Goal: Transaction & Acquisition: Subscribe to service/newsletter

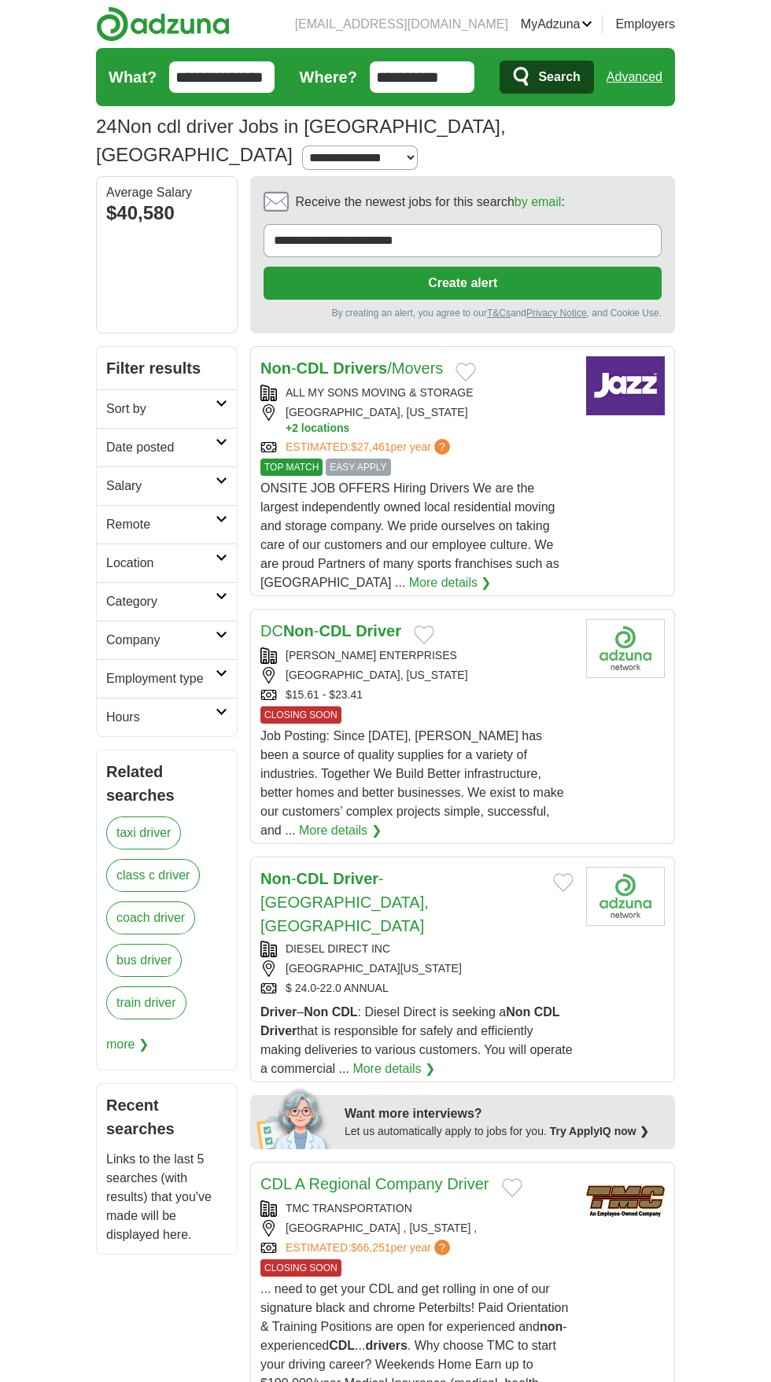
click at [415, 625] on button "Add to favorite jobs" at bounding box center [424, 634] width 20 height 19
click at [502, 667] on div "[GEOGRAPHIC_DATA], [US_STATE]" at bounding box center [416, 675] width 313 height 17
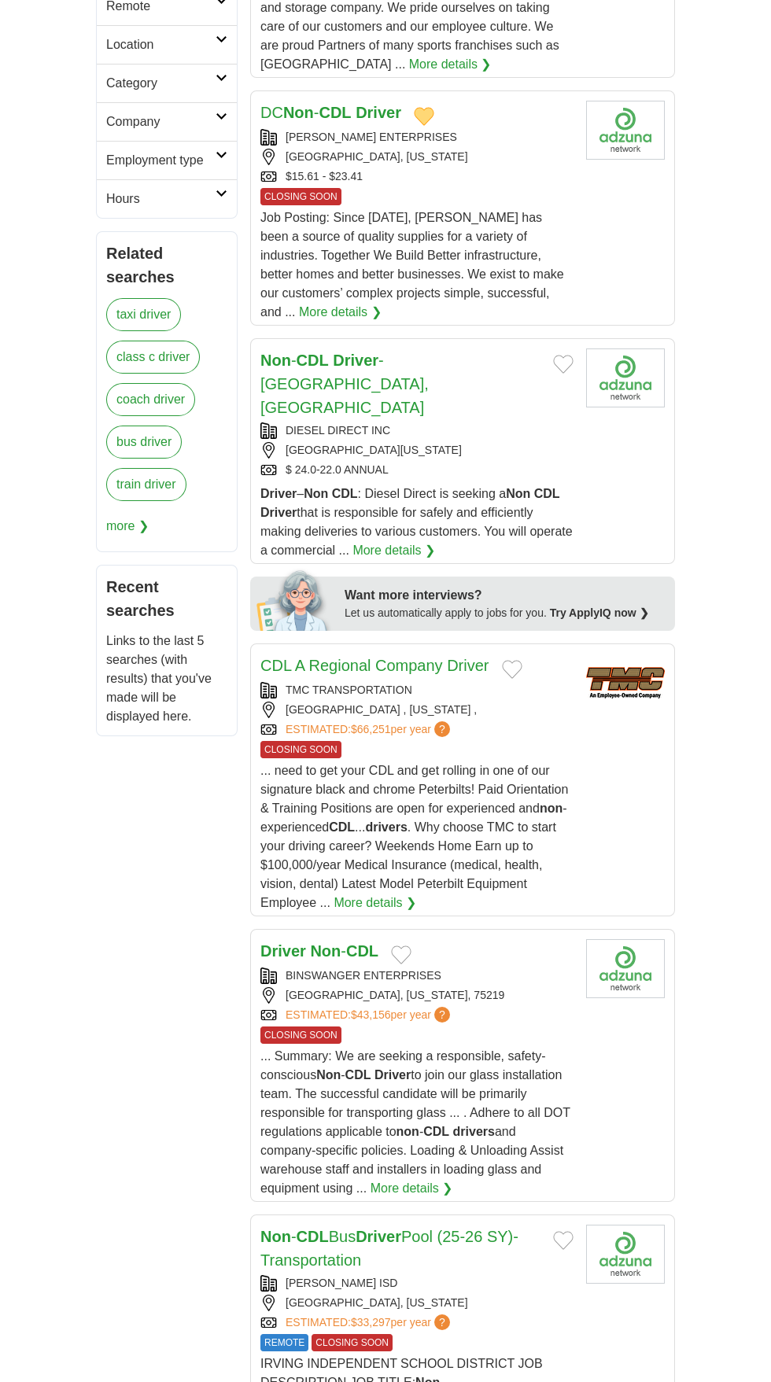
scroll to position [519, 0]
click at [342, 1006] on link "ESTIMATED: $43,156 per year ?" at bounding box center [370, 1014] width 168 height 17
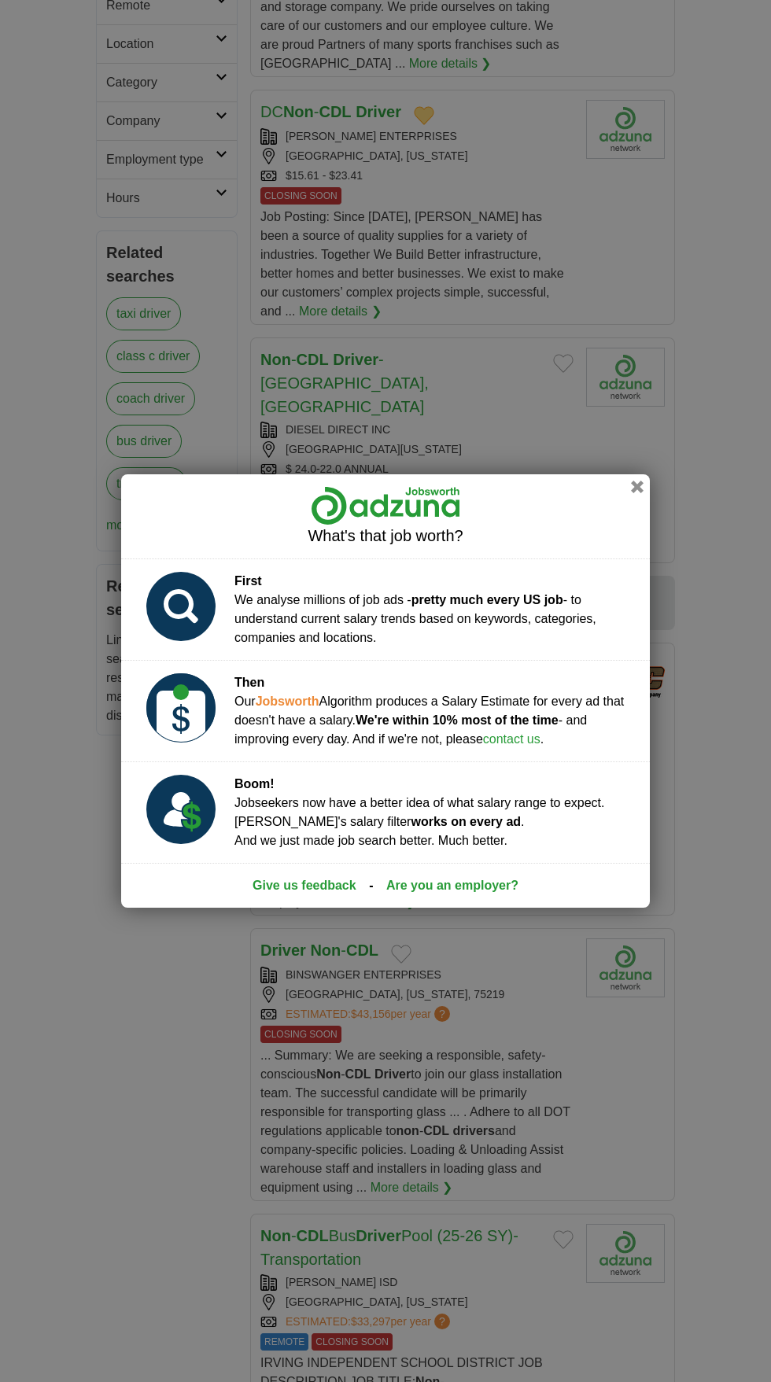
click at [677, 297] on div "What's that job worth? First We analyse millions of job ads - pretty much every…" at bounding box center [385, 691] width 771 height 1382
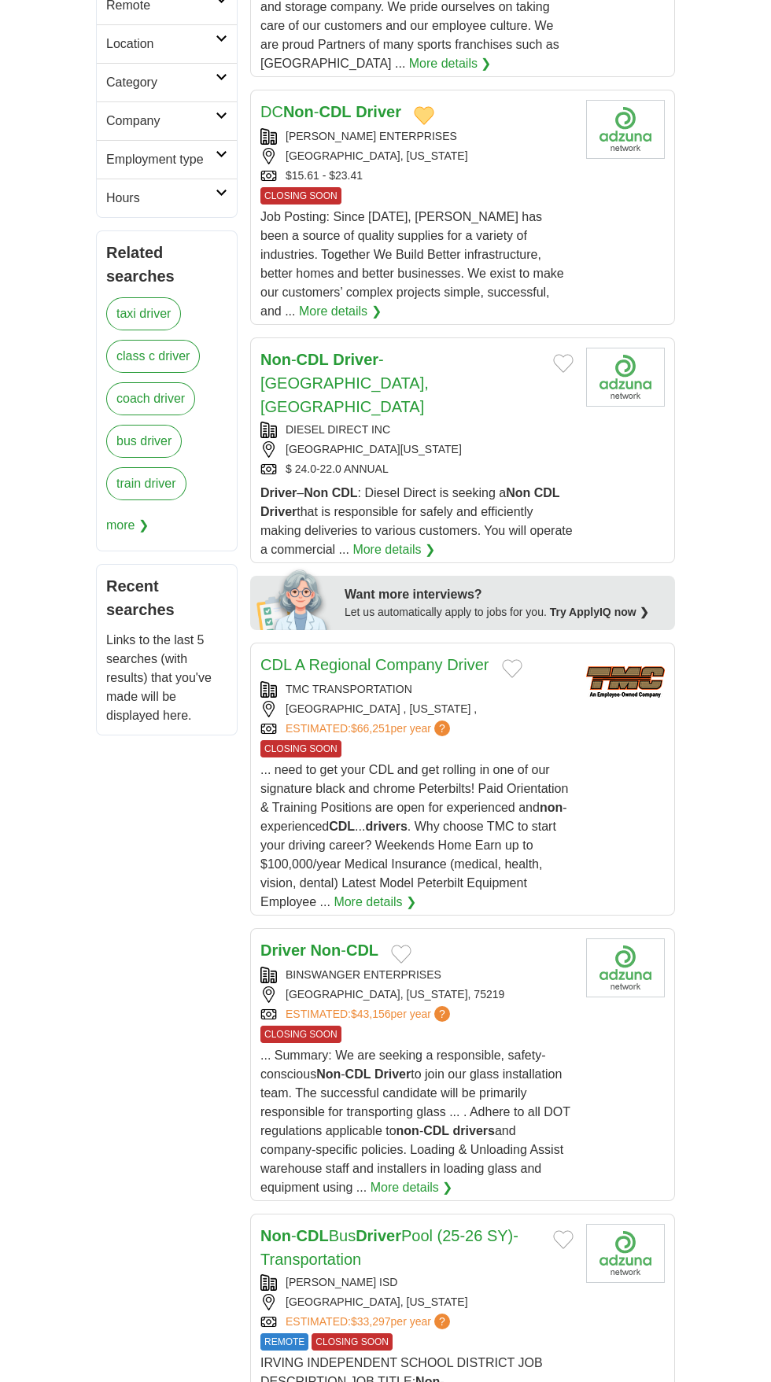
click at [636, 947] on article "Driver Non - CDL BINSWANGER ENTERPRISES [GEOGRAPHIC_DATA], [US_STATE], 75219 ES…" at bounding box center [462, 1064] width 425 height 273
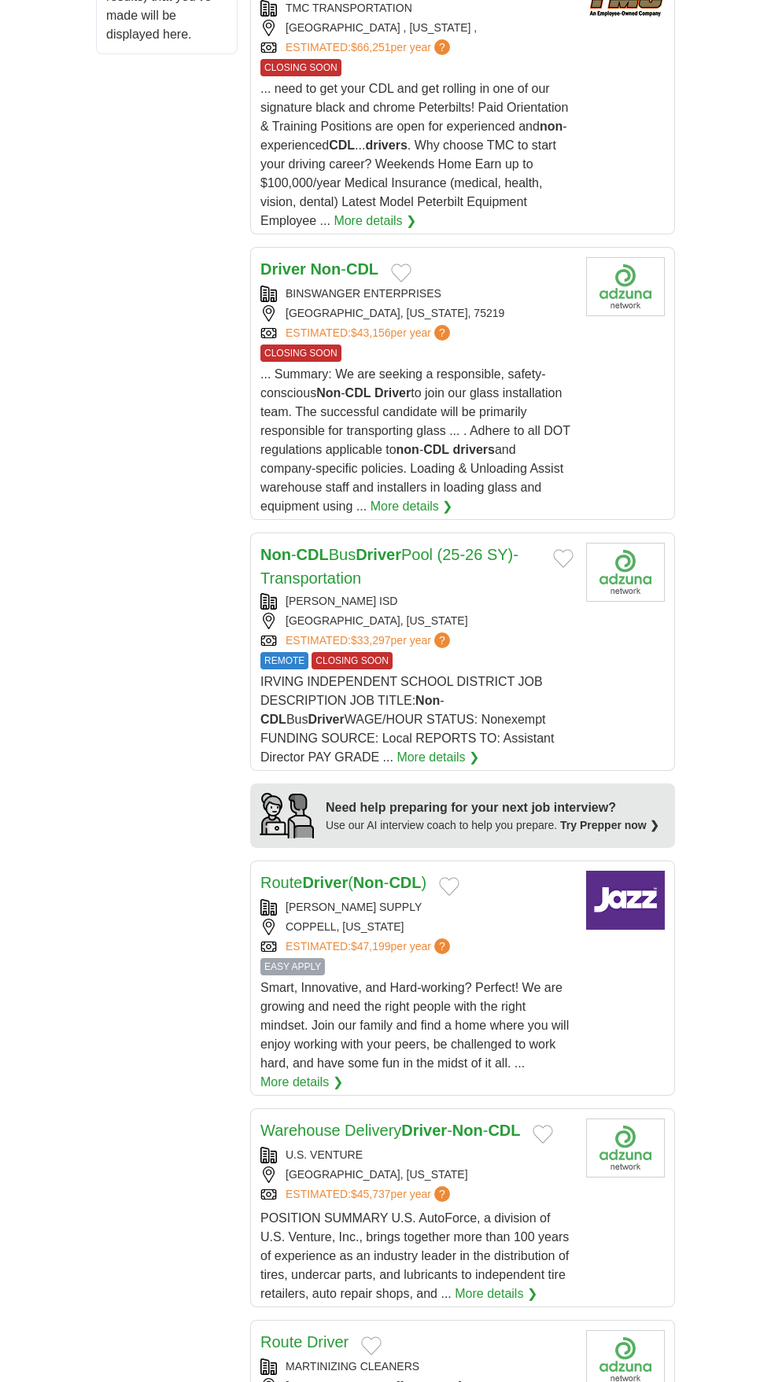
scroll to position [1202, 0]
click at [647, 1123] on article "Warehouse Delivery Driver - Non - CDL U.S. VENTURE [GEOGRAPHIC_DATA], [US_STATE…" at bounding box center [462, 1206] width 425 height 199
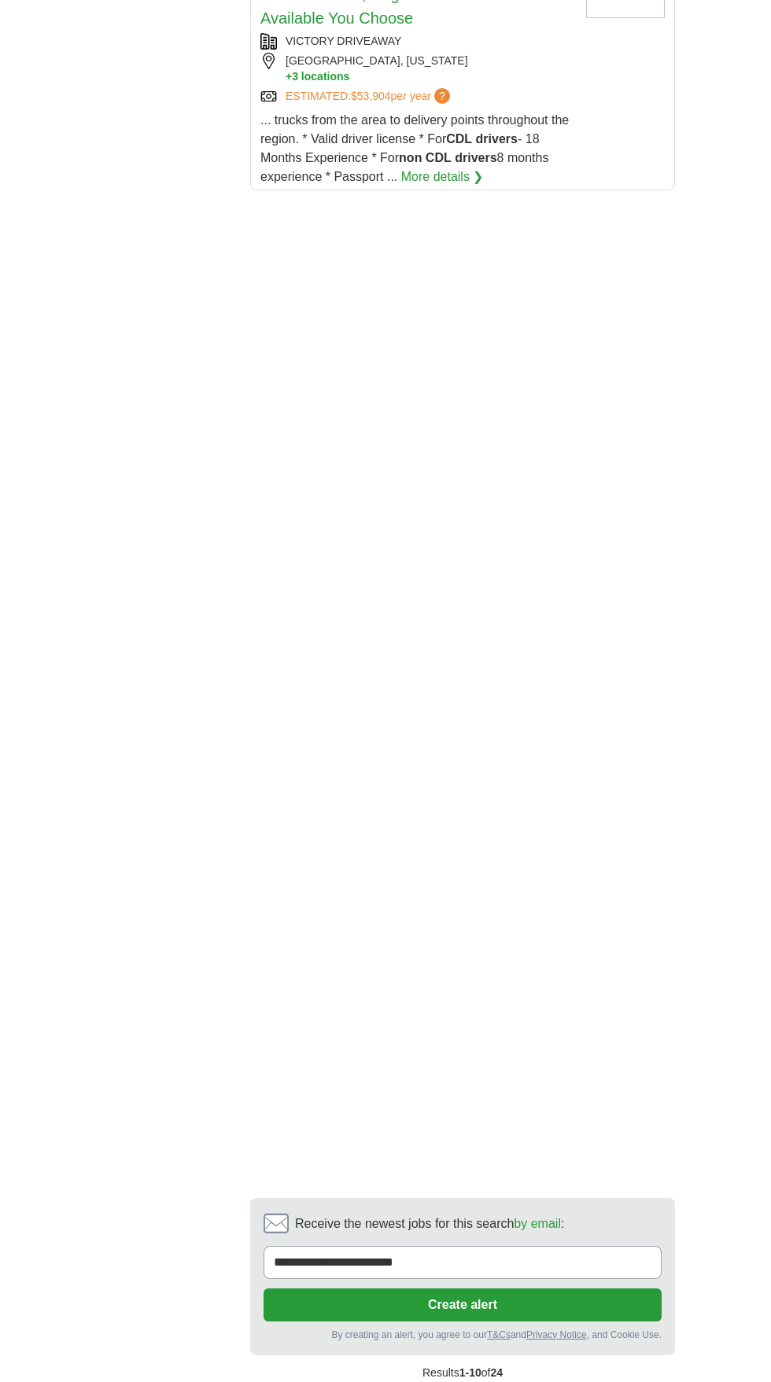
scroll to position [2888, 0]
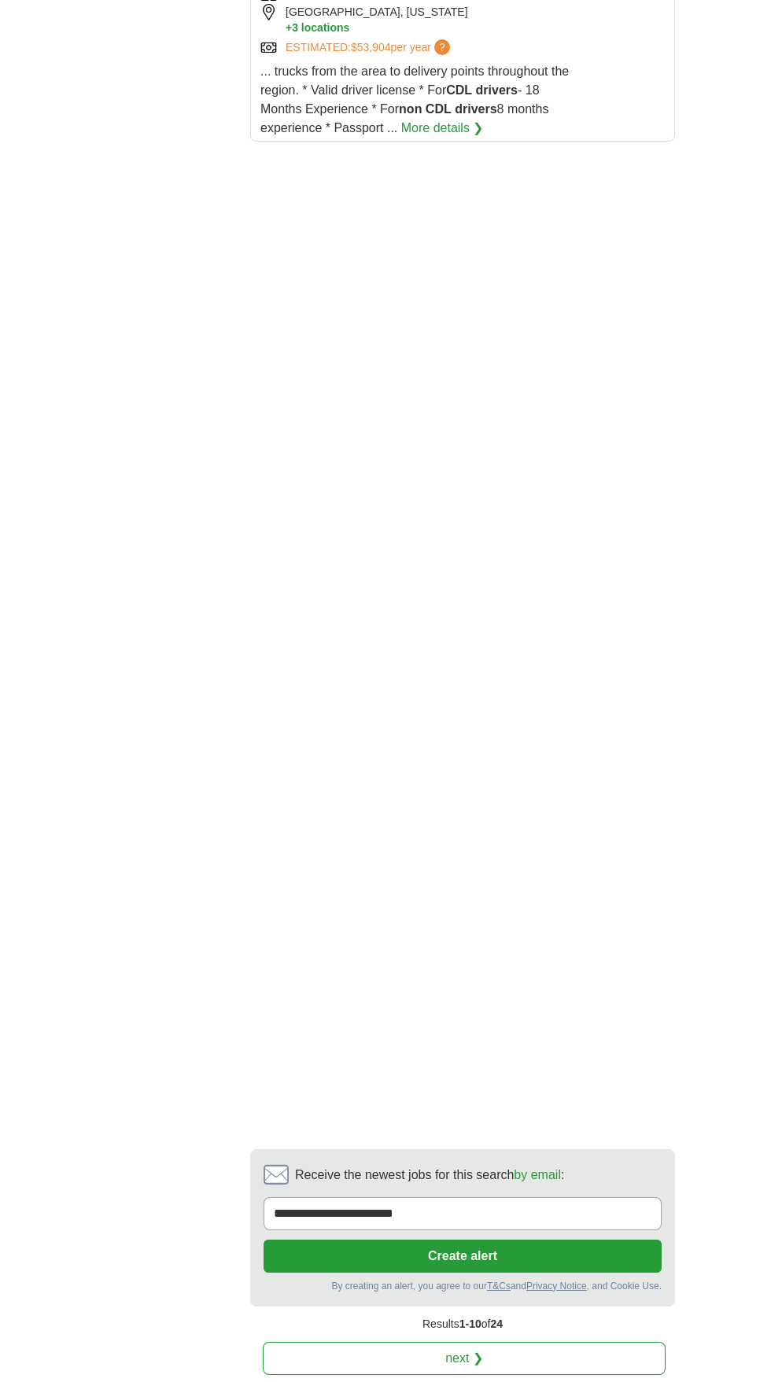
click at [558, 1342] on link "next ❯" at bounding box center [464, 1358] width 403 height 33
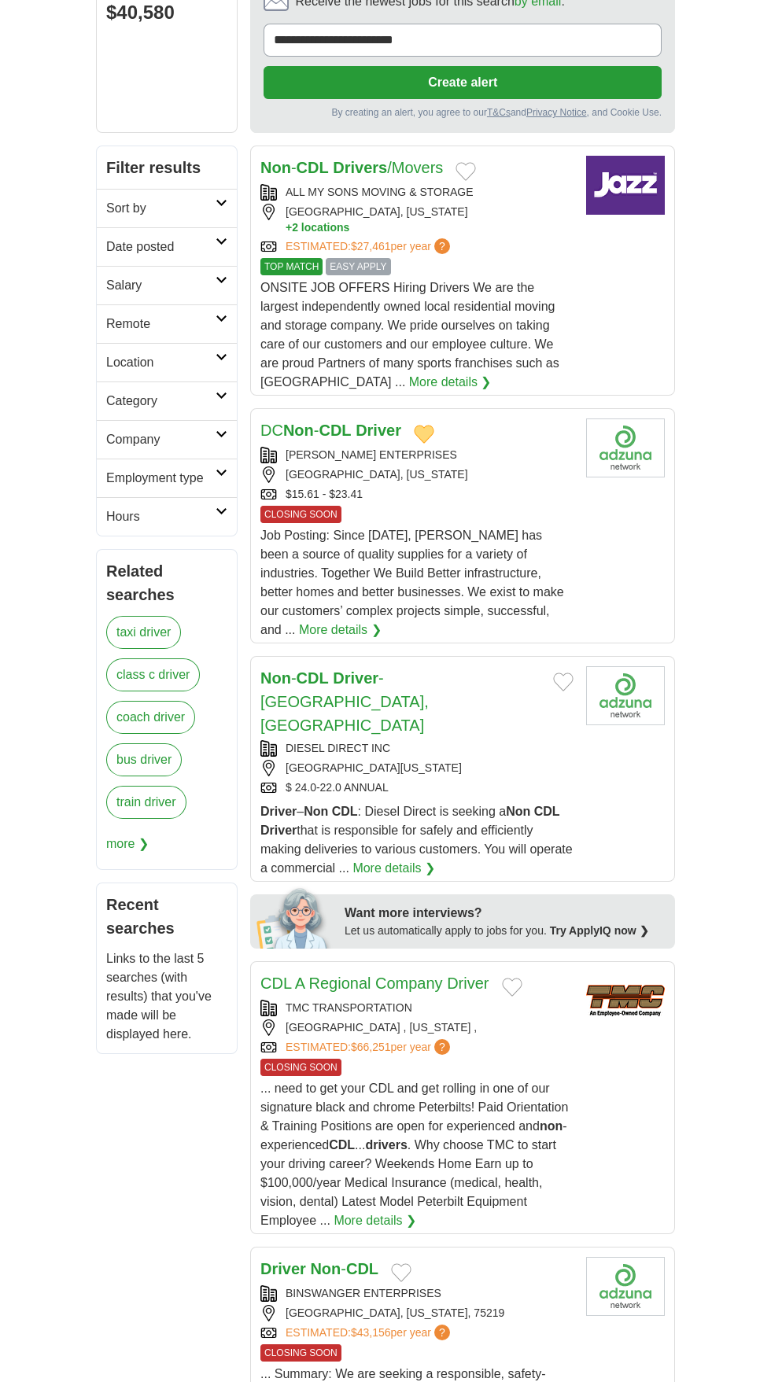
scroll to position [205, 0]
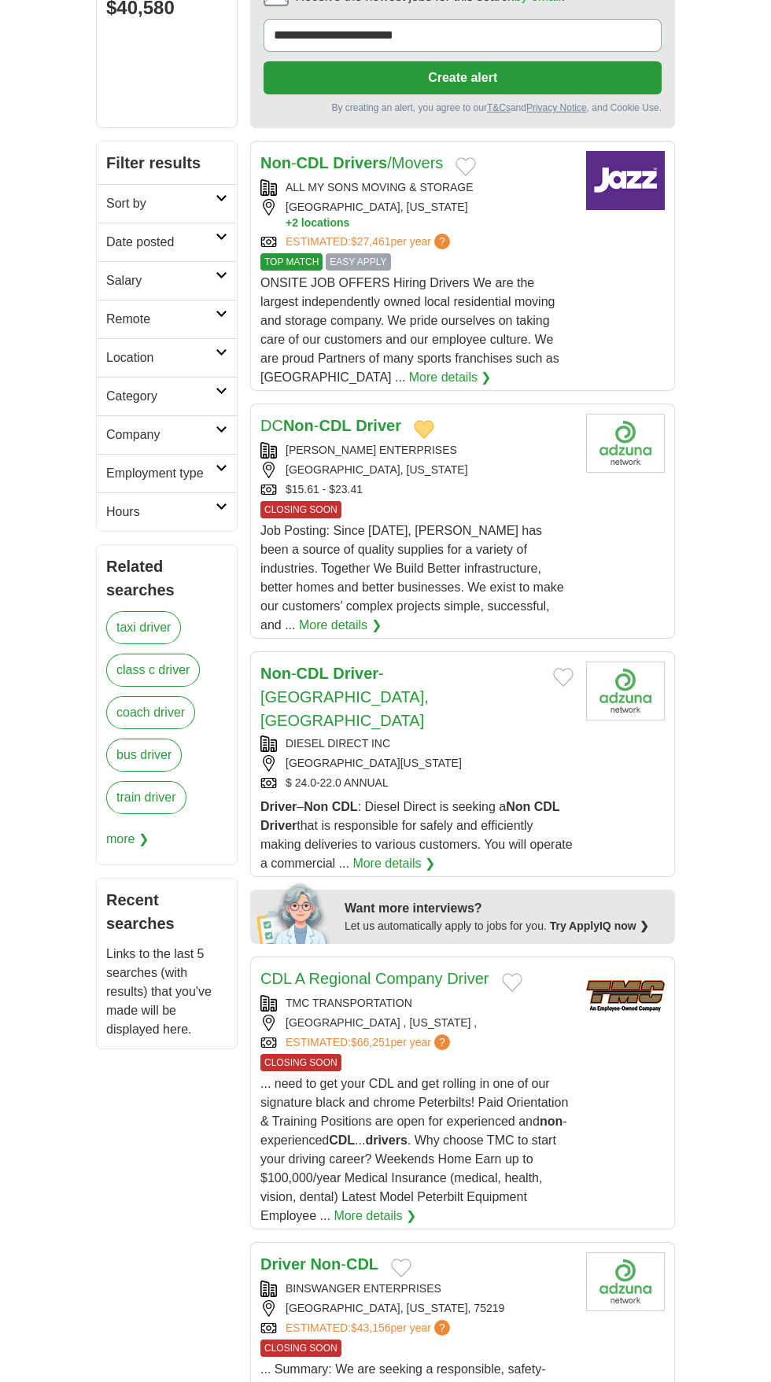
click at [608, 1252] on img at bounding box center [625, 1281] width 79 height 59
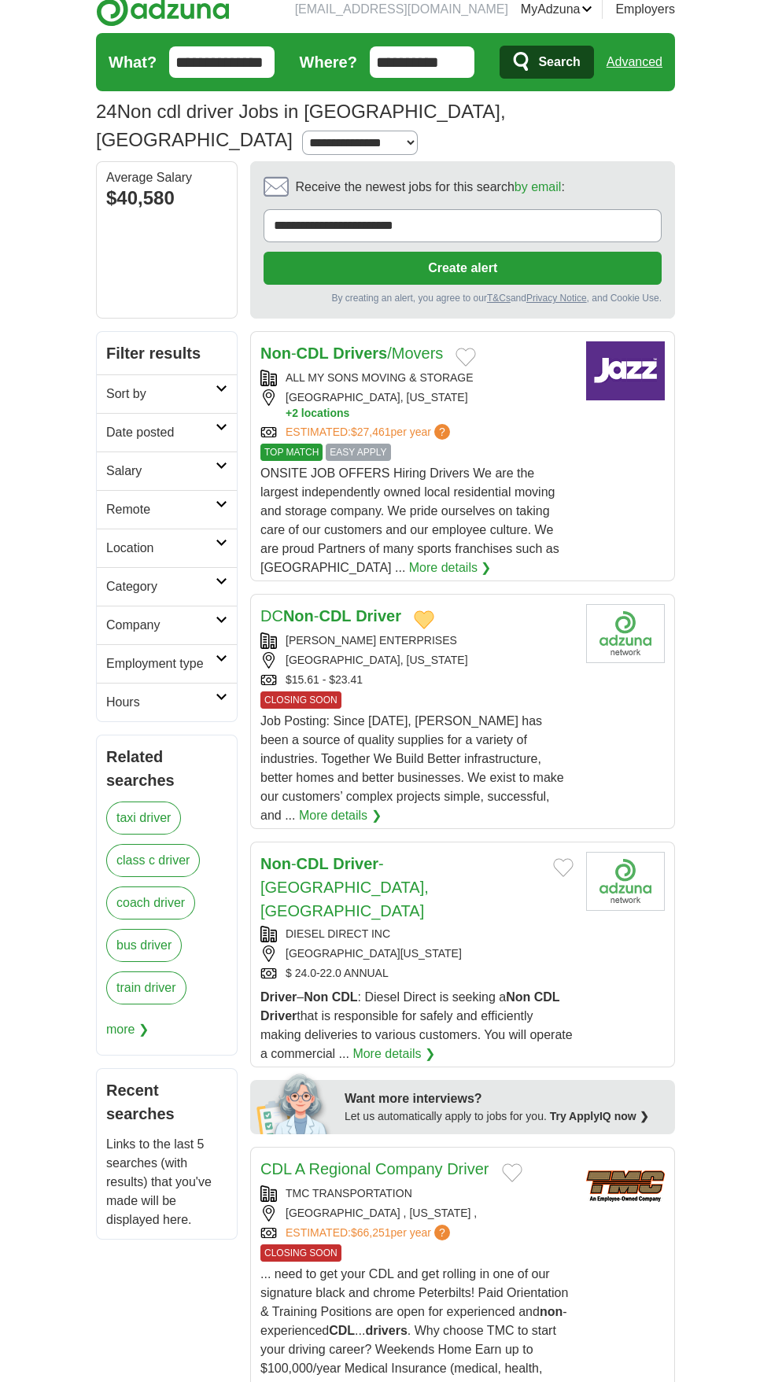
scroll to position [0, 0]
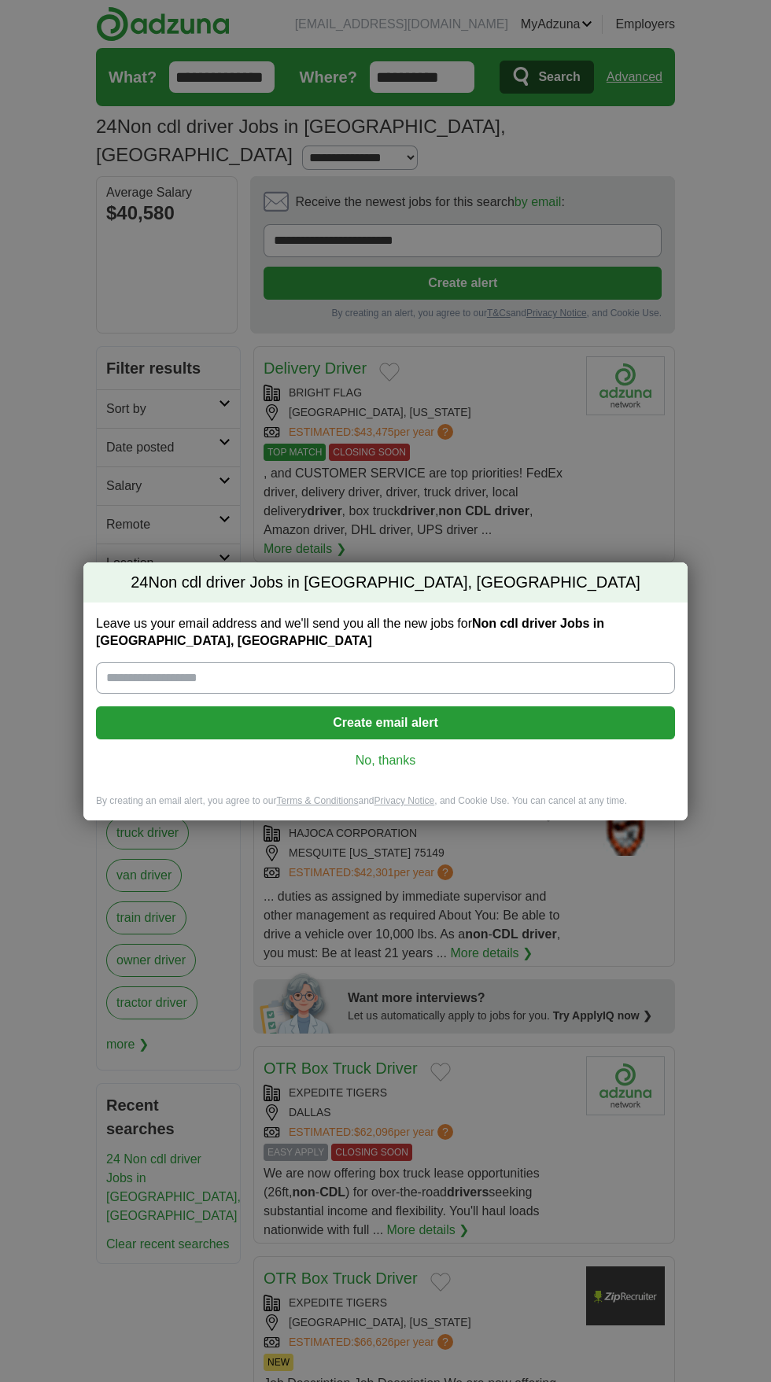
click at [487, 668] on input "Leave us your email address and we'll send you all the new jobs for Non cdl dri…" at bounding box center [385, 677] width 579 height 31
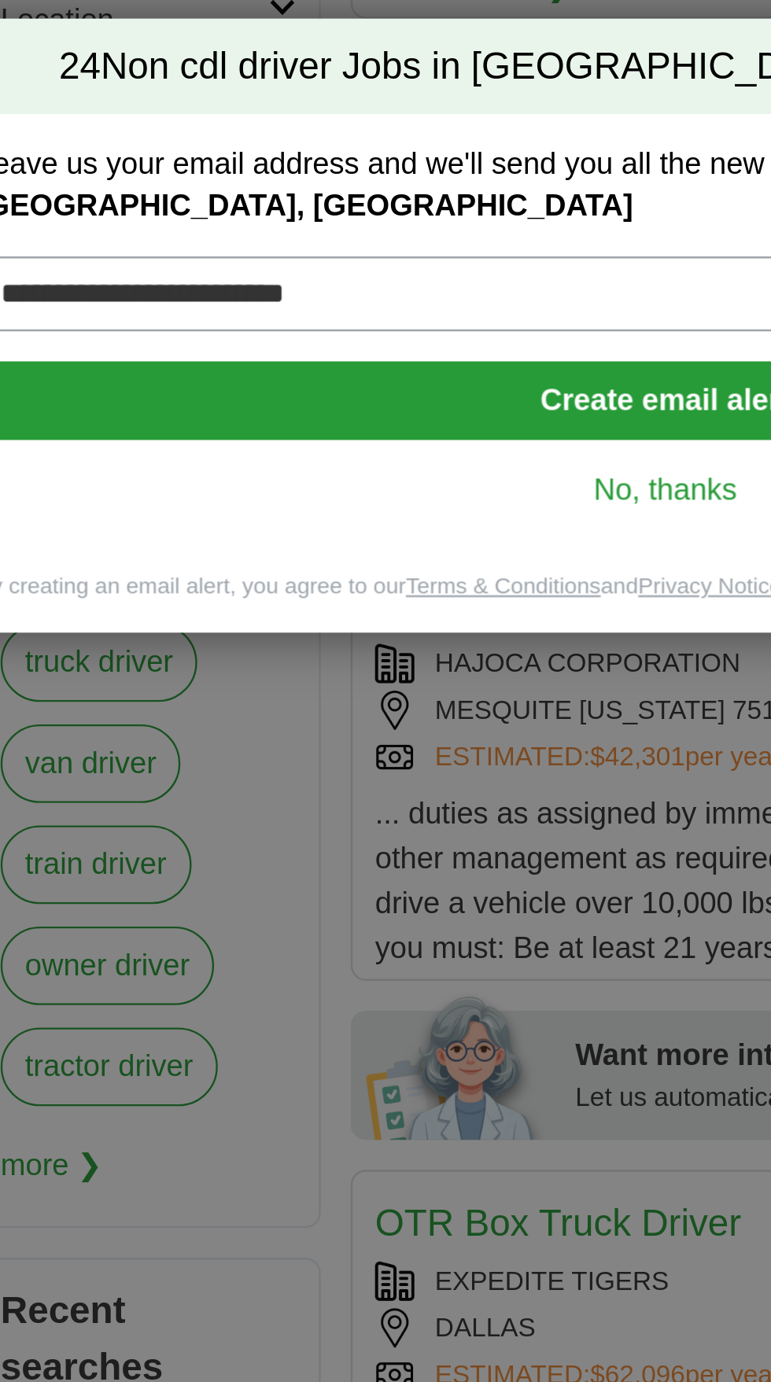
type input "**********"
click at [153, 727] on button "Create email alert" at bounding box center [385, 722] width 579 height 33
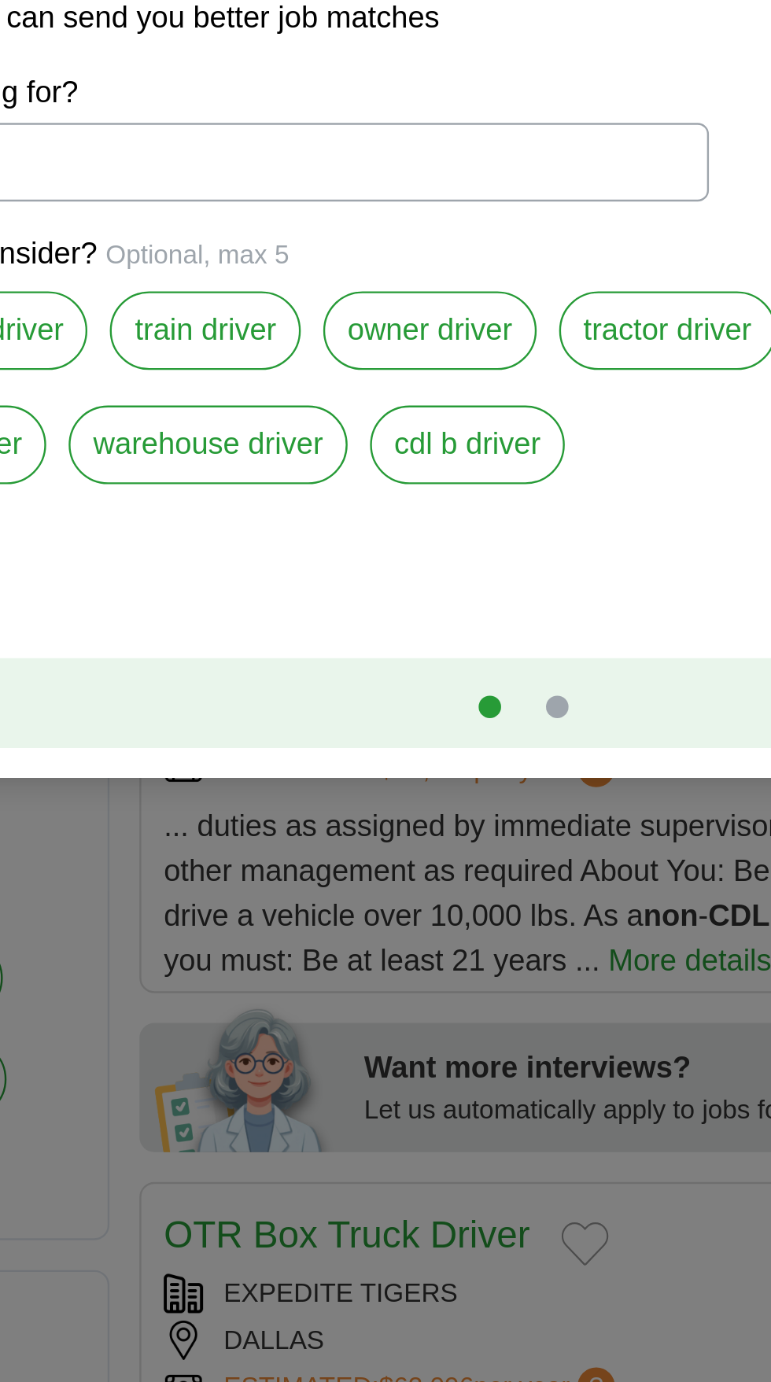
click at [267, 746] on label "warehouse driver" at bounding box center [281, 736] width 117 height 33
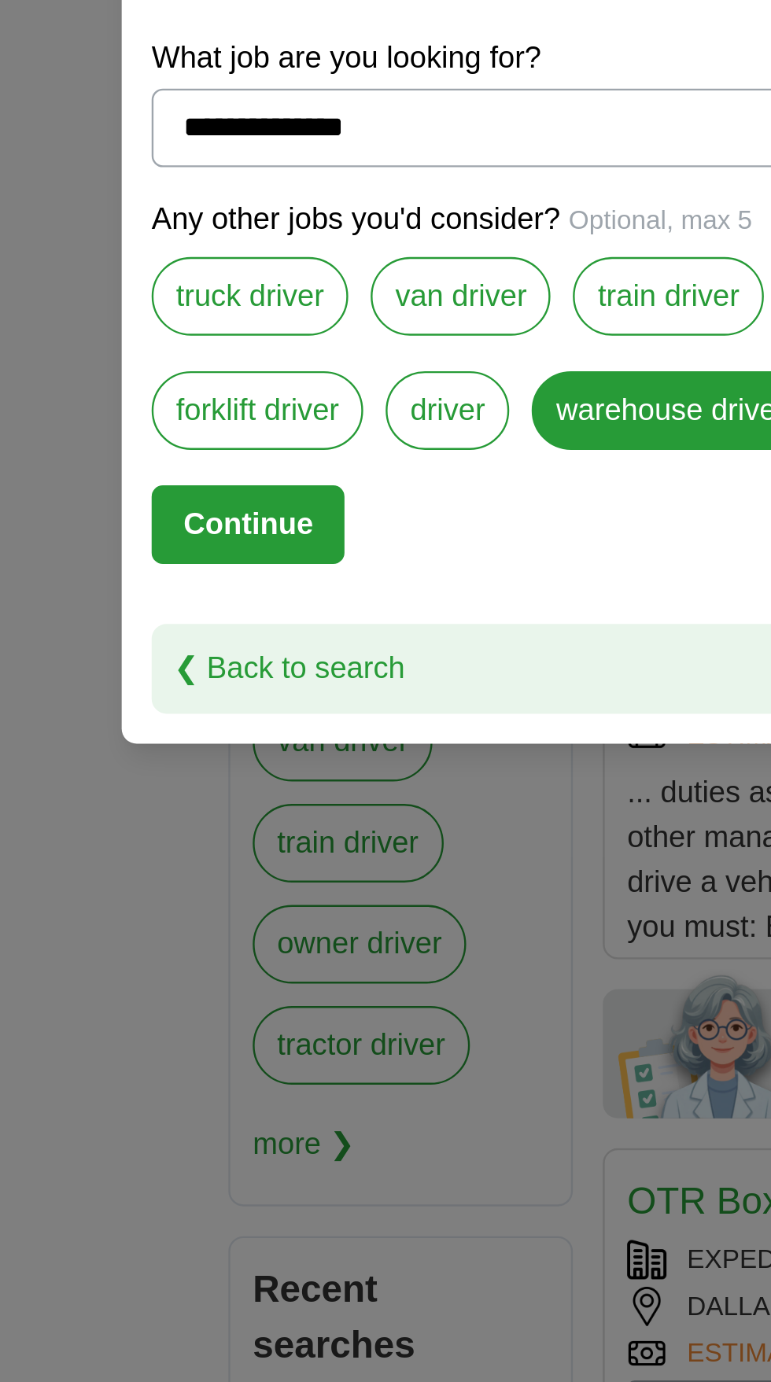
click at [81, 686] on label "truck driver" at bounding box center [105, 688] width 83 height 33
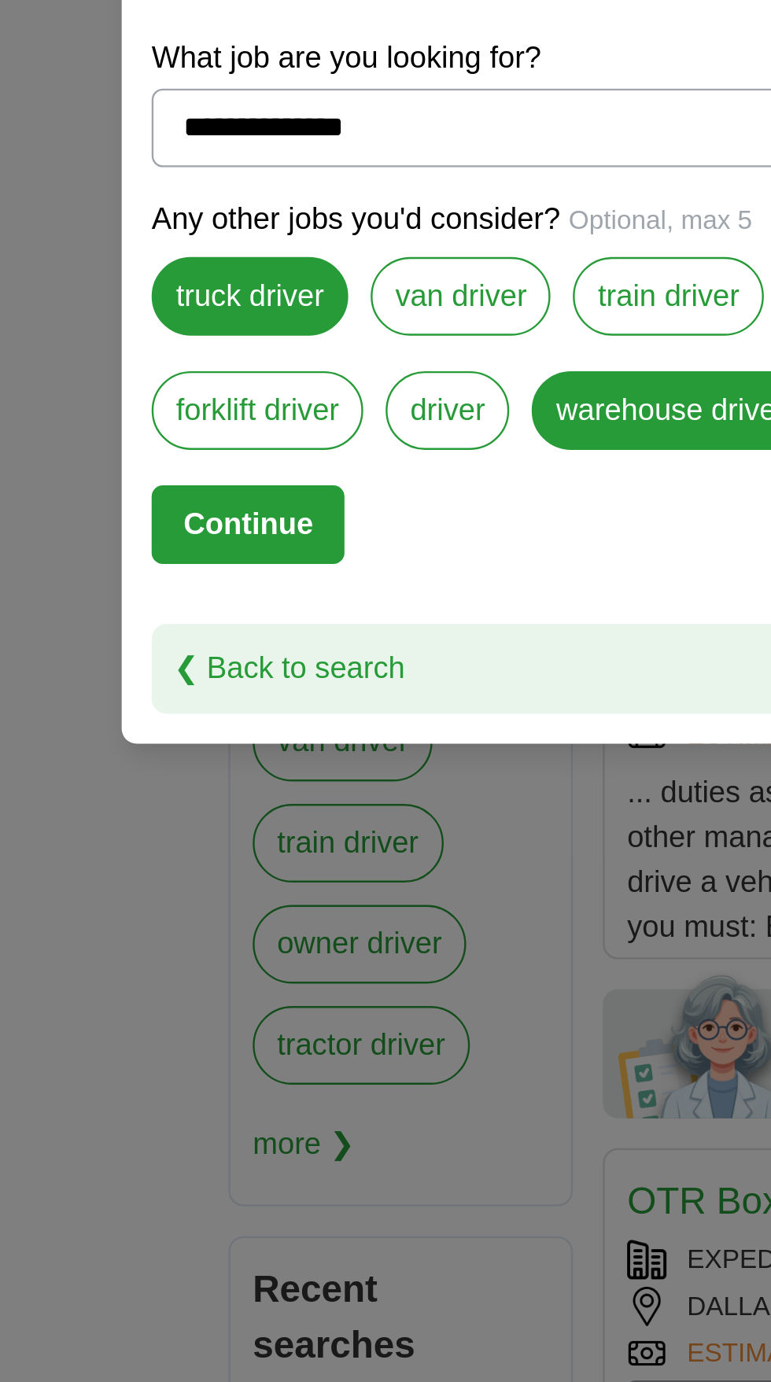
click at [170, 687] on label "van driver" at bounding box center [194, 688] width 76 height 33
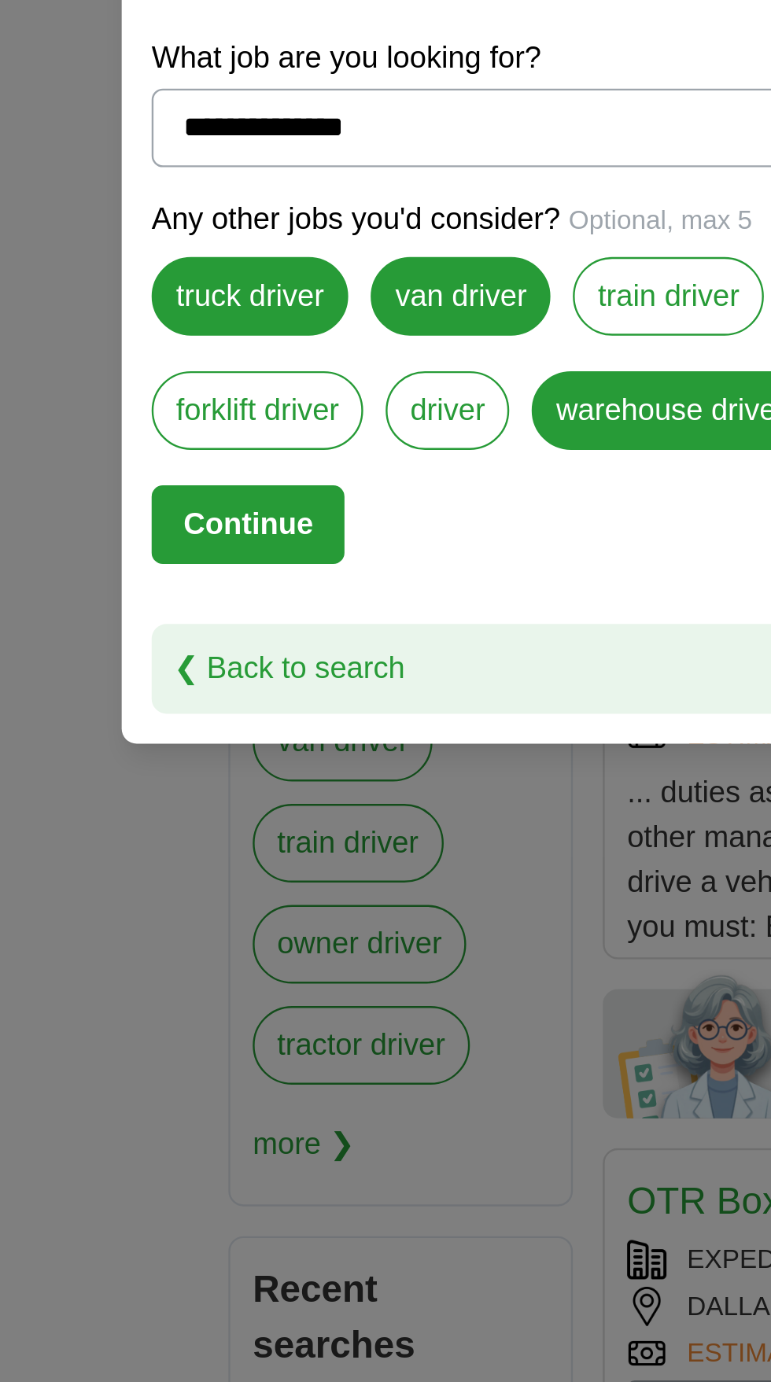
click at [87, 787] on button "Continue" at bounding box center [104, 784] width 81 height 33
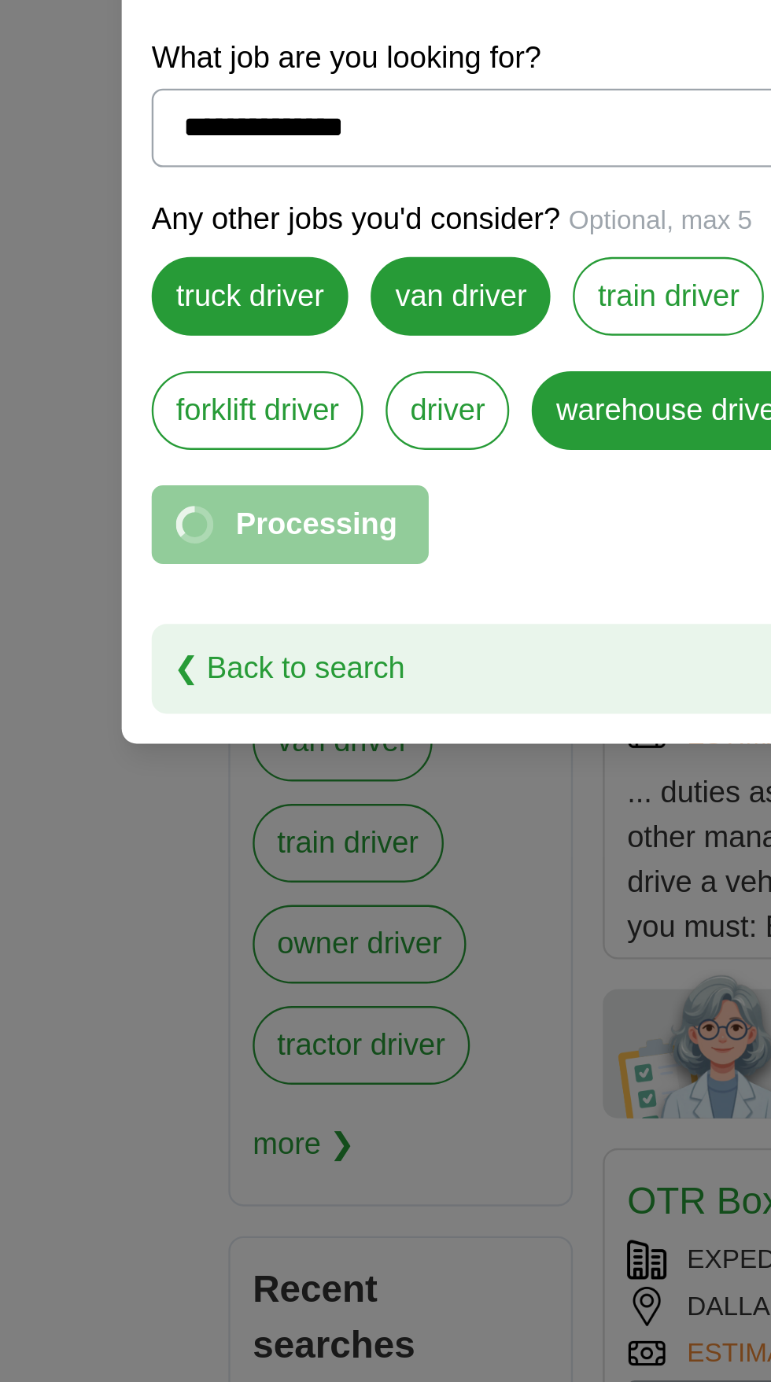
select select "*"
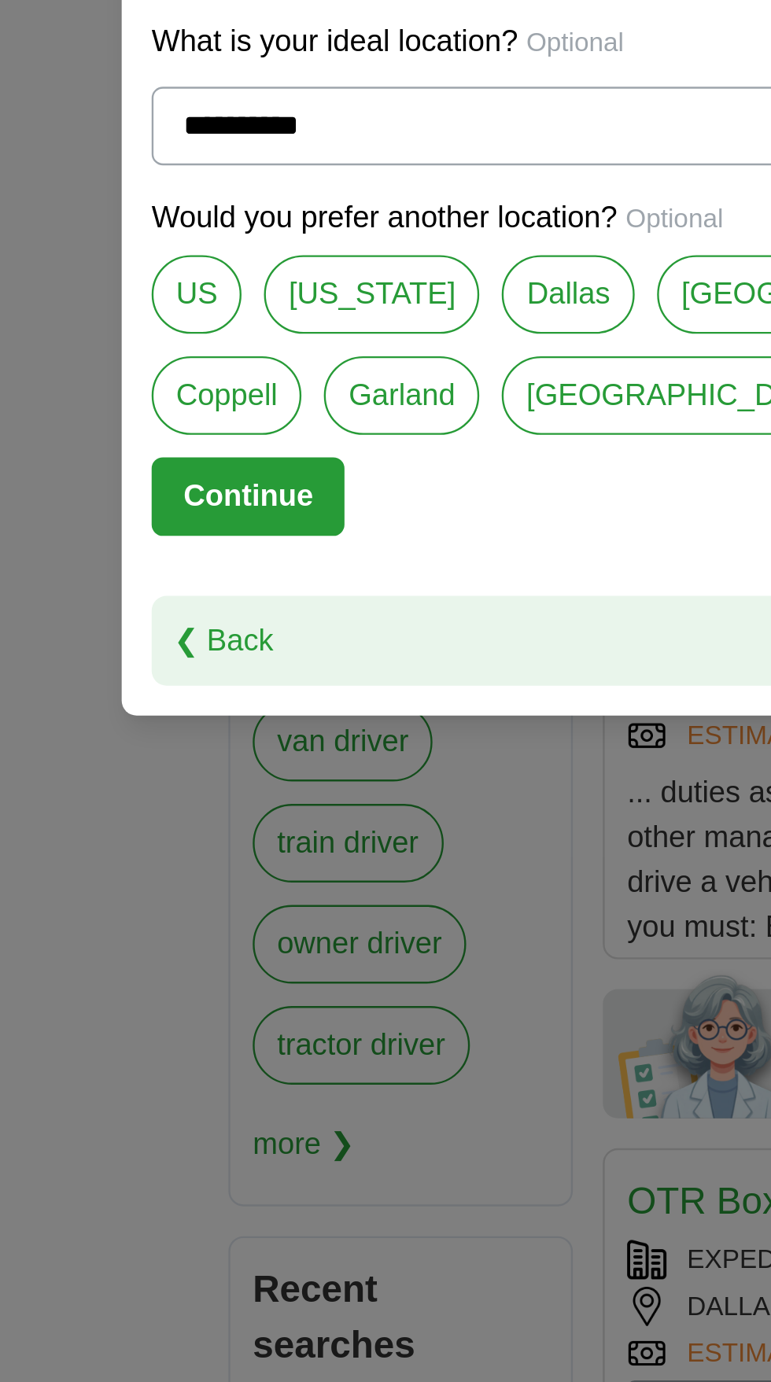
click at [131, 783] on button "Continue" at bounding box center [104, 772] width 81 height 33
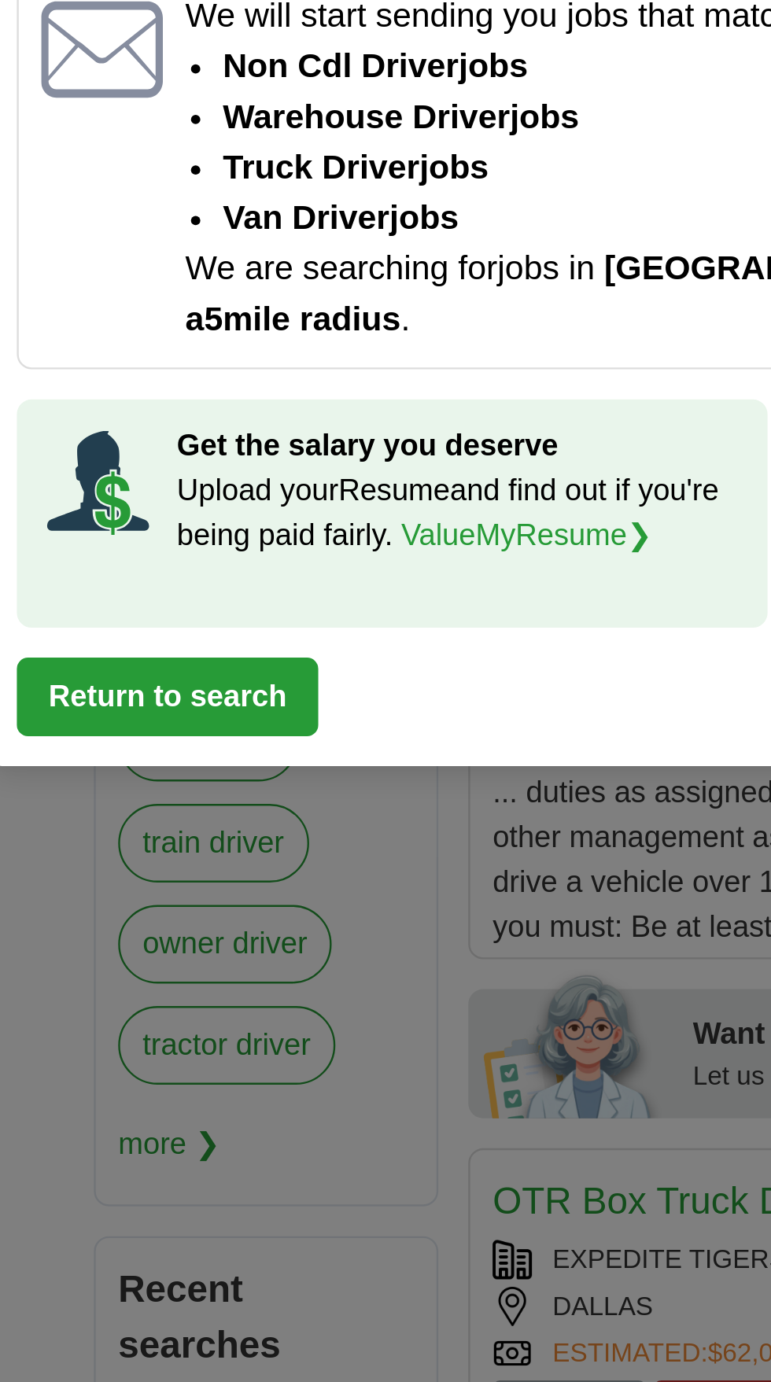
click at [164, 852] on button "Return to search" at bounding box center [127, 856] width 127 height 33
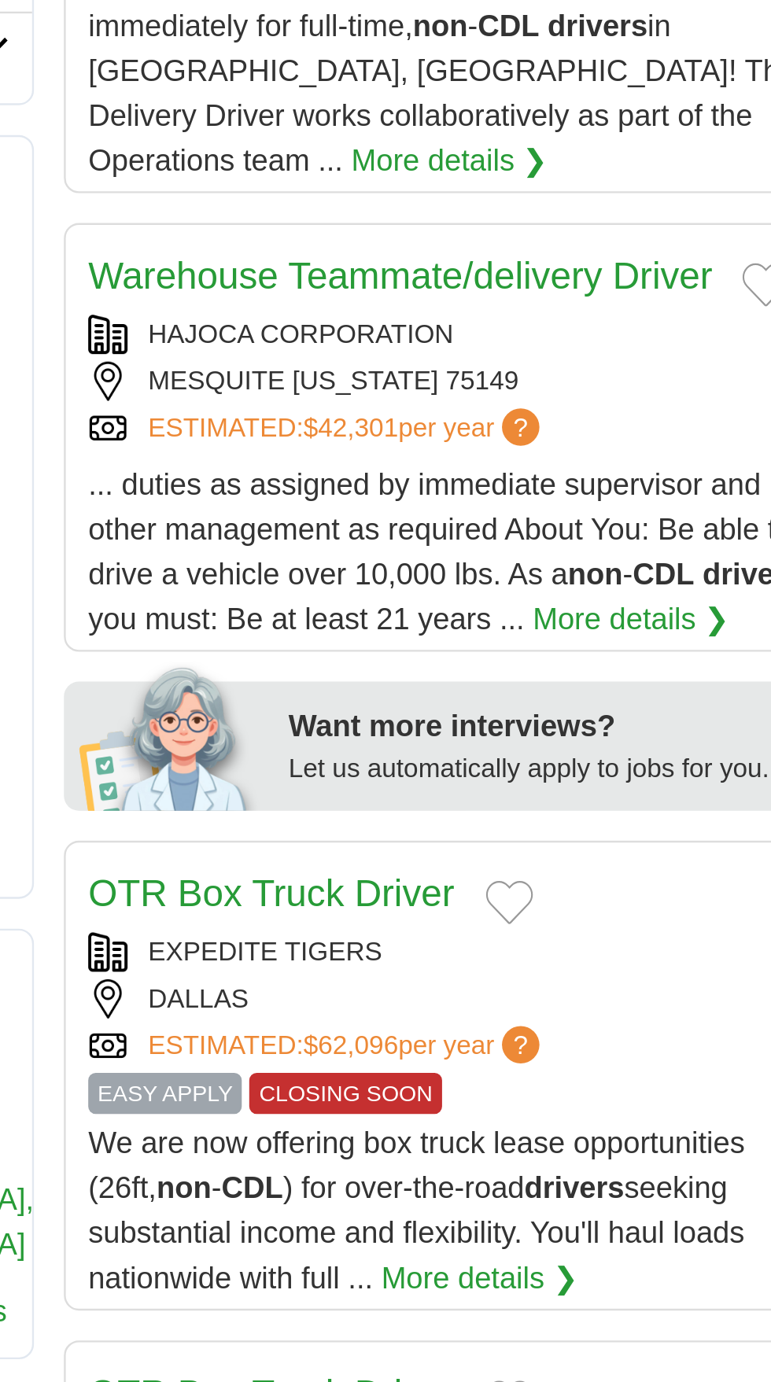
click at [492, 1056] on div "OTR Box Truck Driver" at bounding box center [418, 1068] width 310 height 25
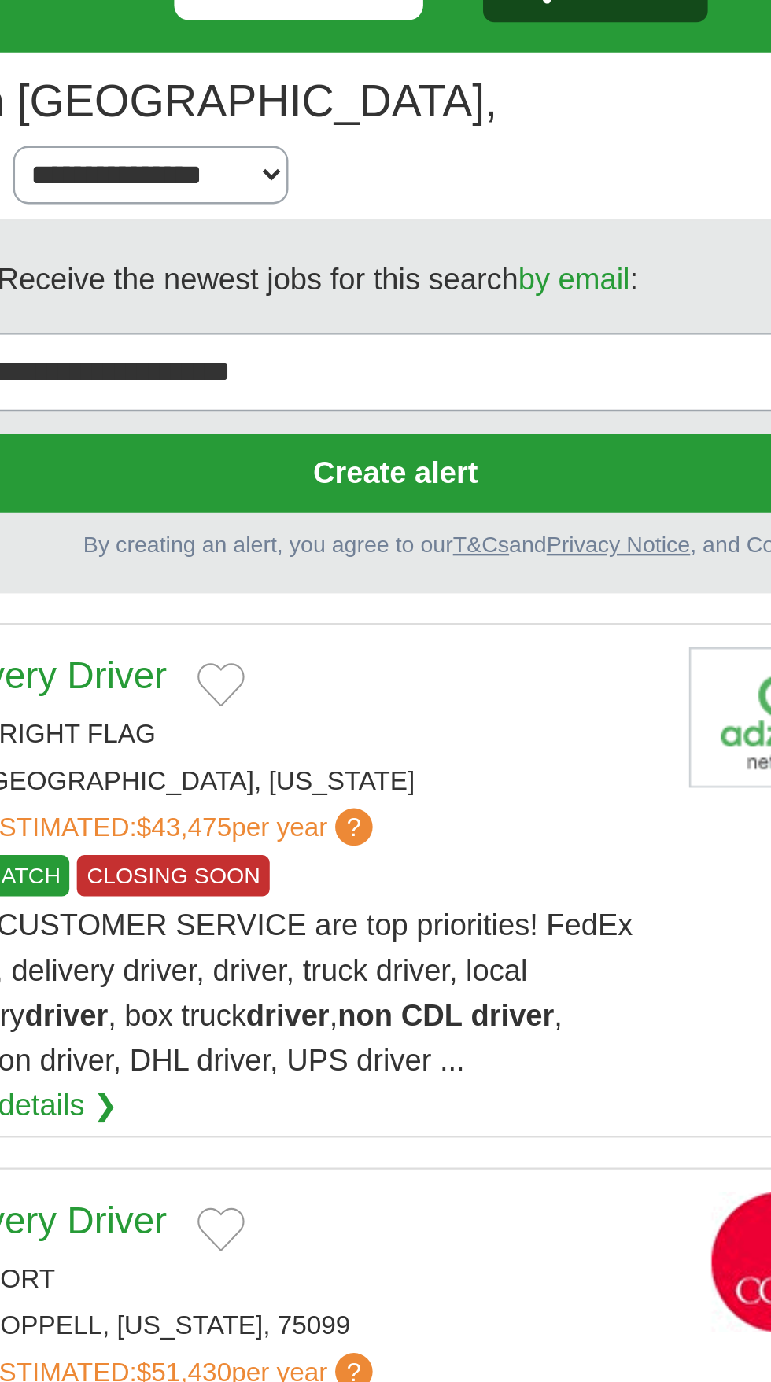
scroll to position [83, 0]
